Goal: Find specific page/section: Find specific page/section

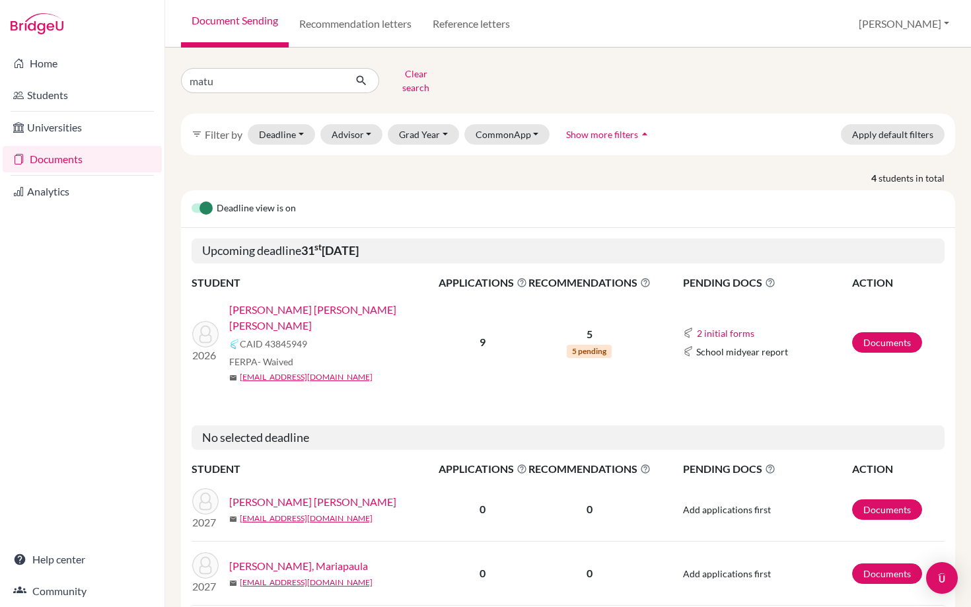
type input "[PERSON_NAME]"
click button "submit" at bounding box center [361, 80] width 35 height 25
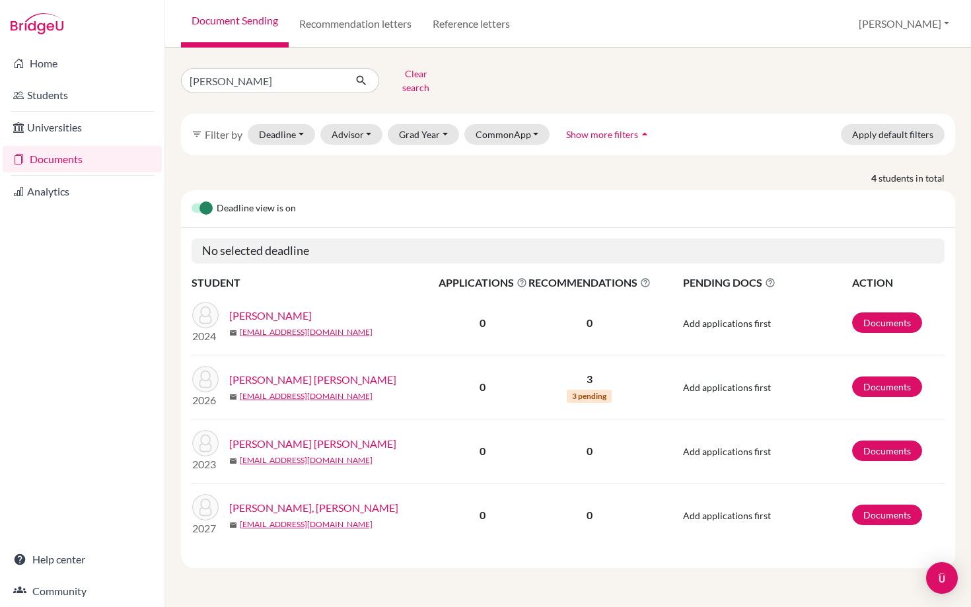
click at [309, 372] on link "[PERSON_NAME] [PERSON_NAME]" at bounding box center [312, 380] width 167 height 16
